Goal: Transaction & Acquisition: Purchase product/service

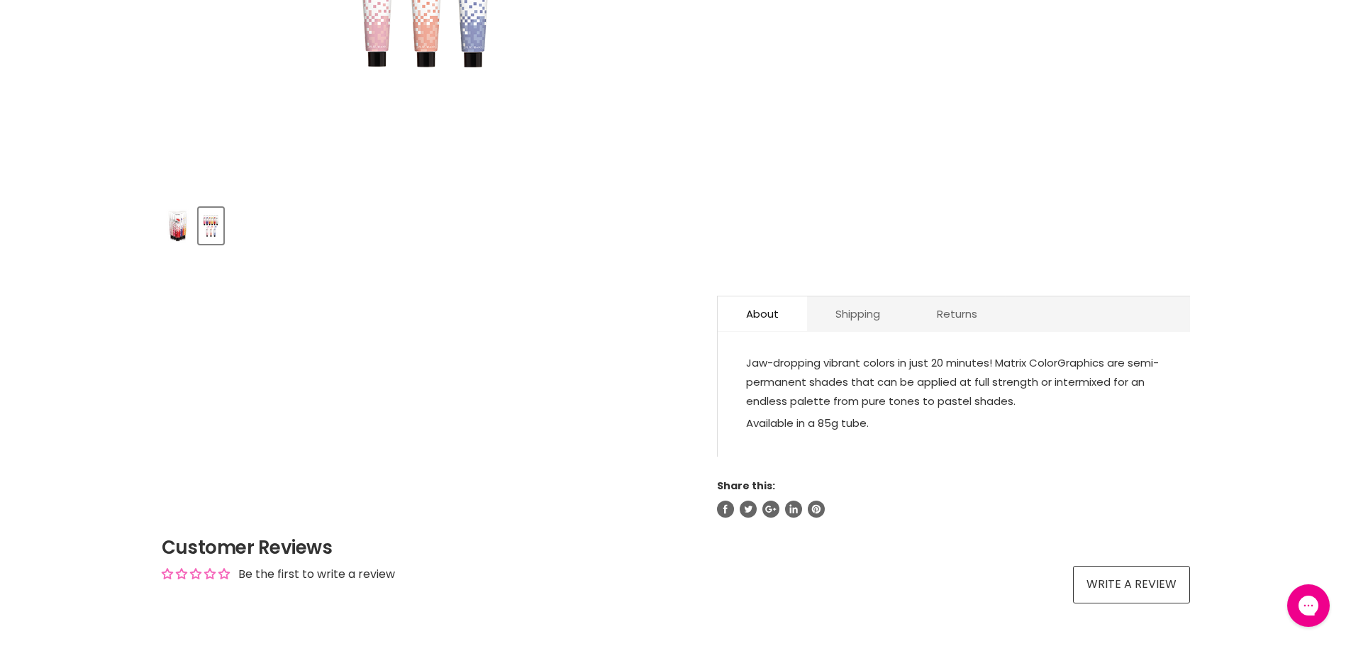
scroll to position [284, 0]
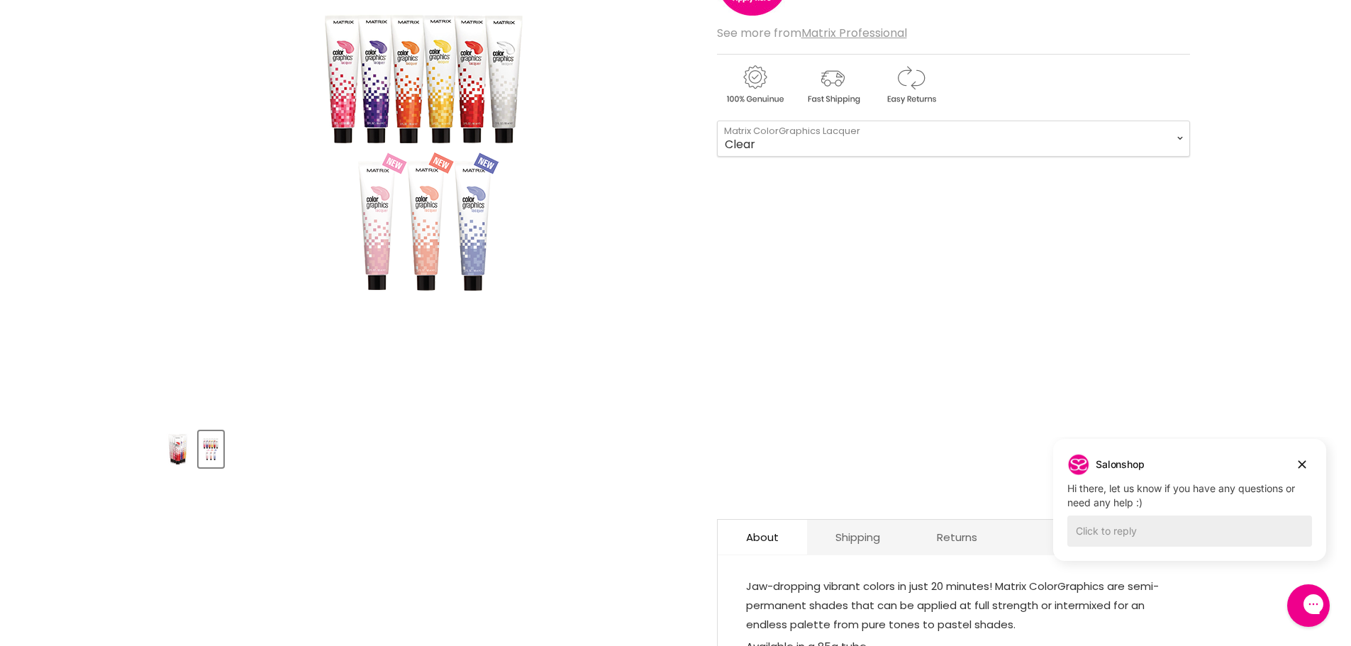
click at [377, 224] on img "Matrix ColorGraphics Lacquer image. Click or Scroll to Zoom." at bounding box center [426, 153] width 284 height 426
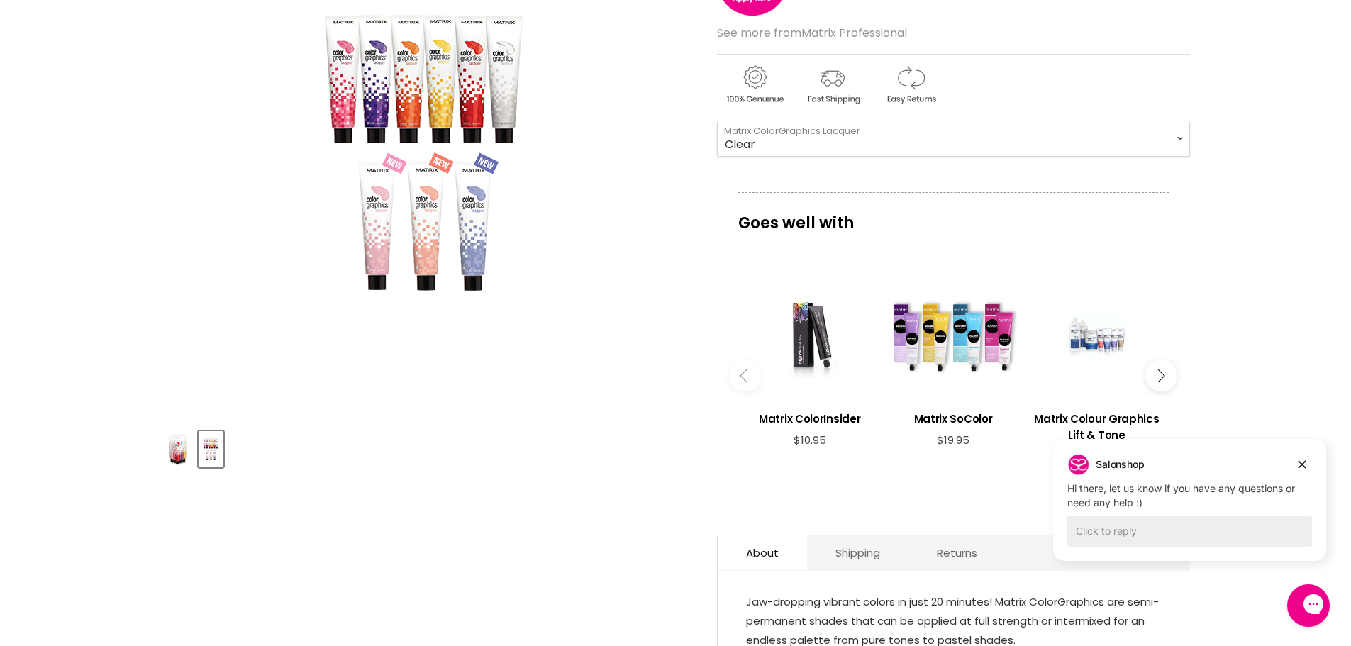
click at [392, 219] on img "Matrix ColorGraphics Lacquer image. Click or Scroll to Zoom." at bounding box center [426, 153] width 284 height 426
click at [895, 132] on select "Clear Orange Yellow Light Peach Light Pink" at bounding box center [953, 138] width 473 height 35
click at [369, 245] on img "Matrix ColorGraphics Lacquer image. Click or Scroll to Zoom." at bounding box center [426, 153] width 284 height 426
click at [894, 141] on select "Clear Orange Yellow Light Peach Light Pink" at bounding box center [953, 138] width 473 height 35
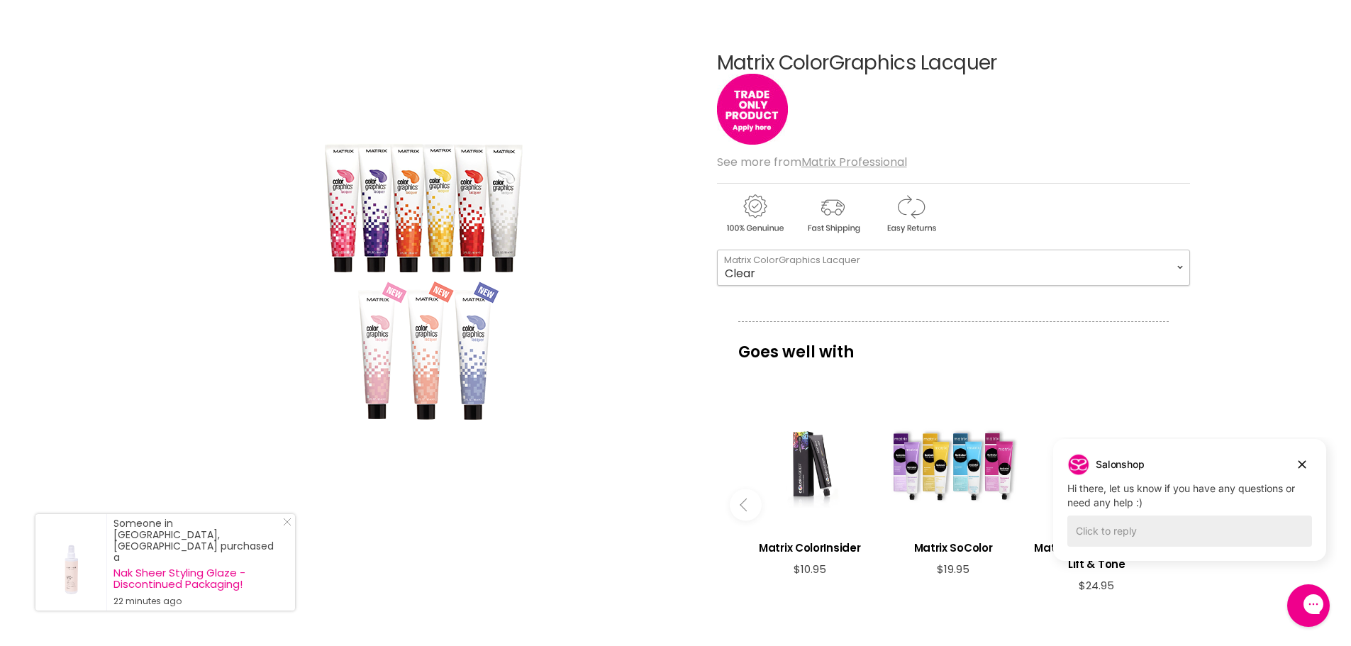
scroll to position [0, 0]
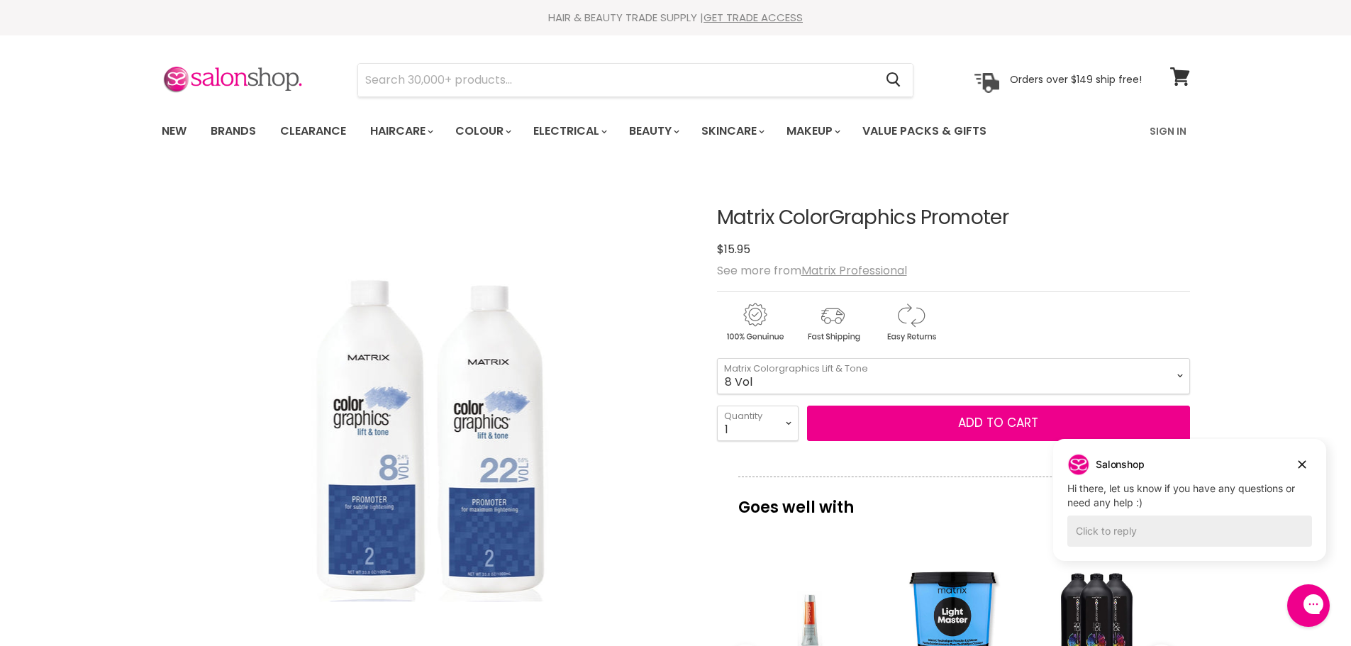
drag, startPoint x: 1299, startPoint y: 222, endPoint x: 1298, endPoint y: 230, distance: 7.9
